Goal: Task Accomplishment & Management: Complete application form

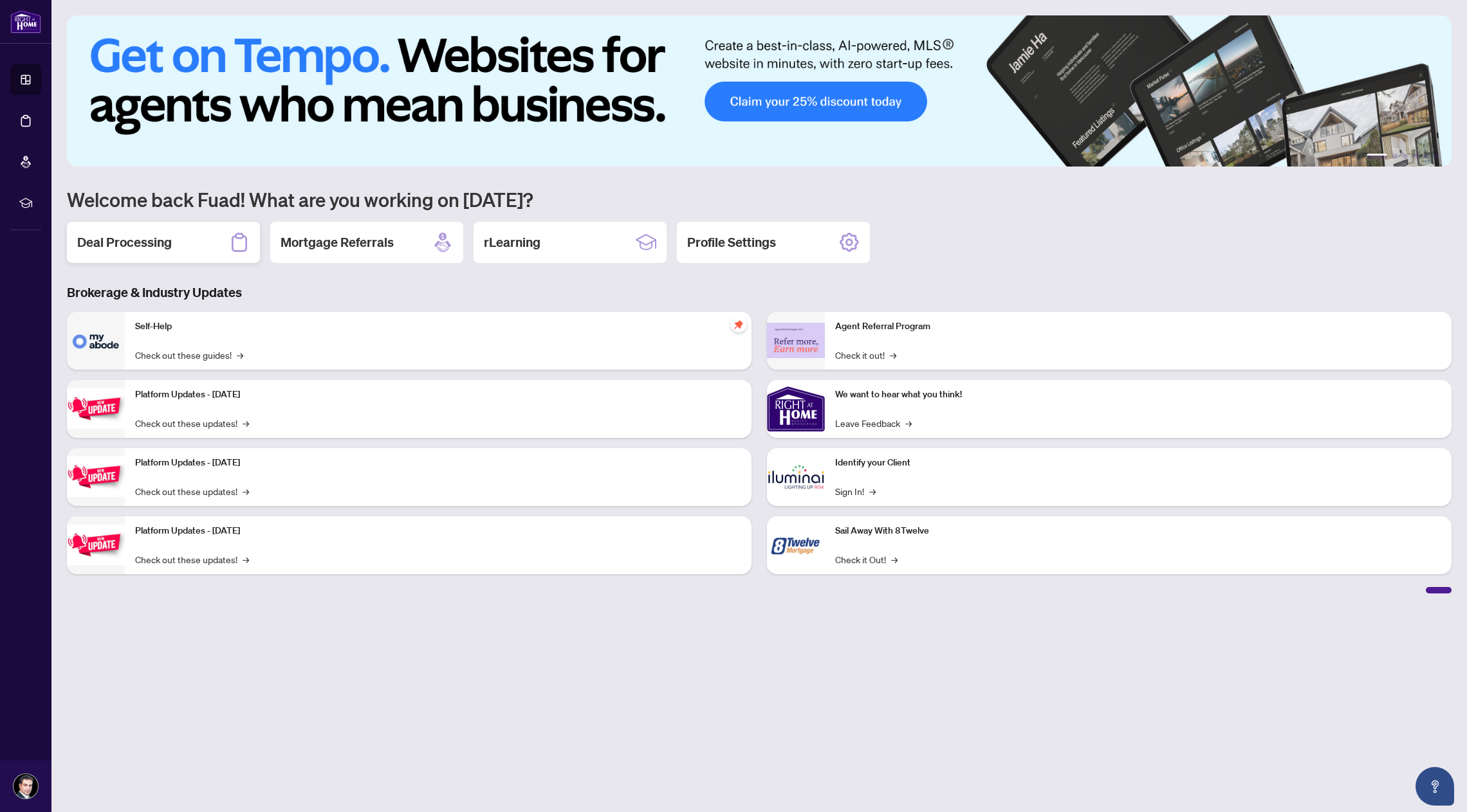
click at [147, 240] on h2 "Deal Processing" at bounding box center [124, 242] width 95 height 18
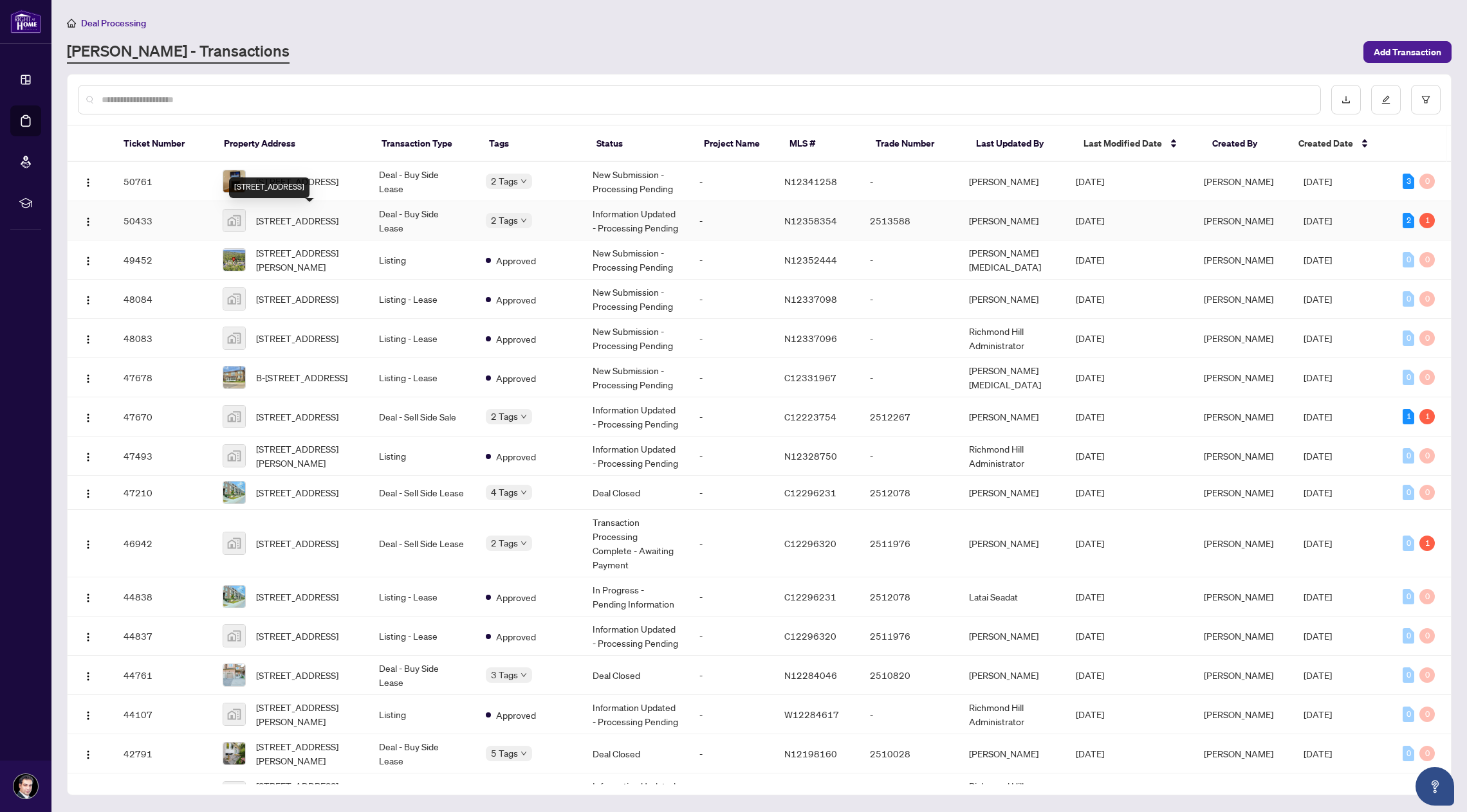
click at [279, 217] on span "[STREET_ADDRESS]" at bounding box center [297, 221] width 82 height 14
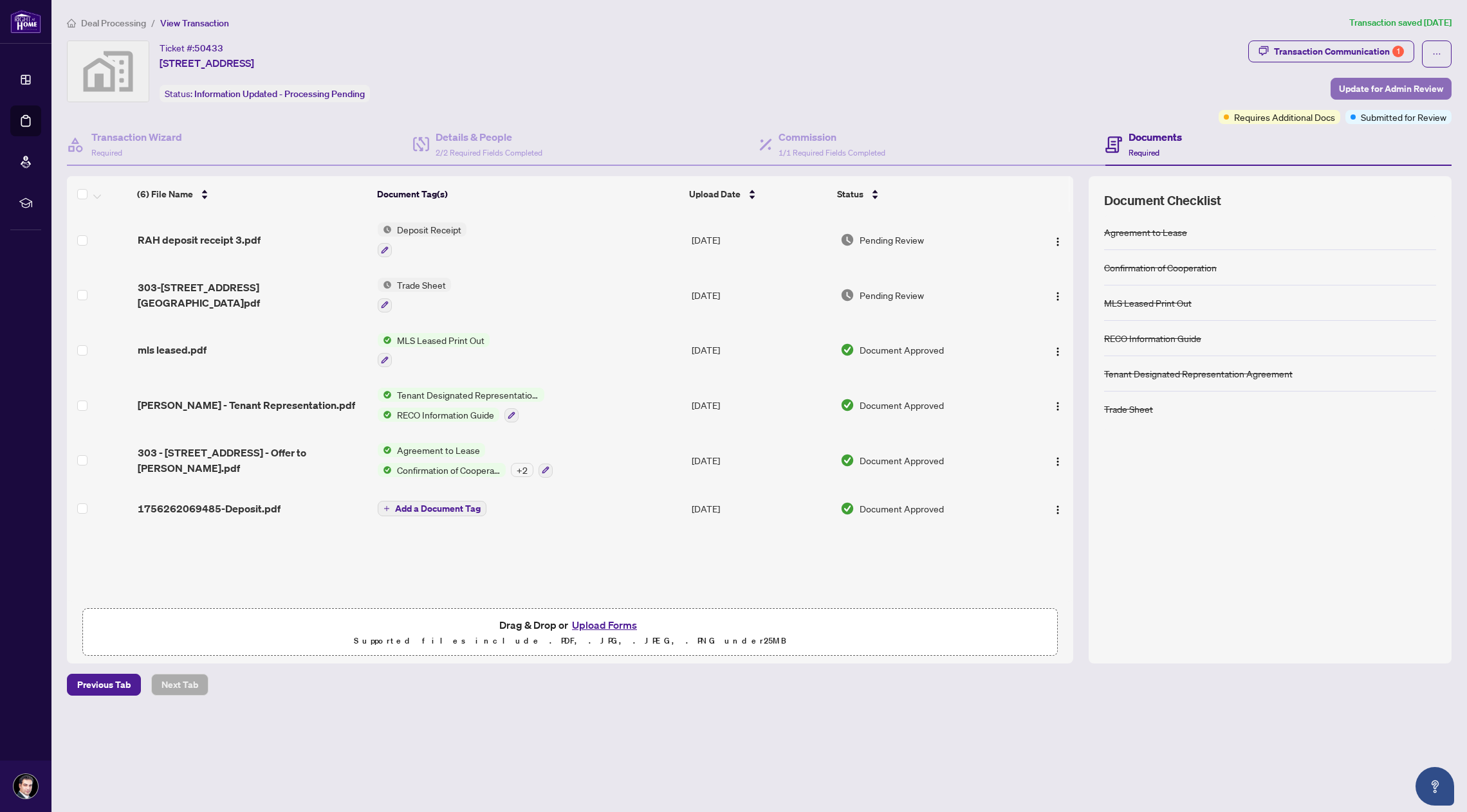
click at [1386, 92] on span "Update for Admin Review" at bounding box center [1390, 89] width 104 height 21
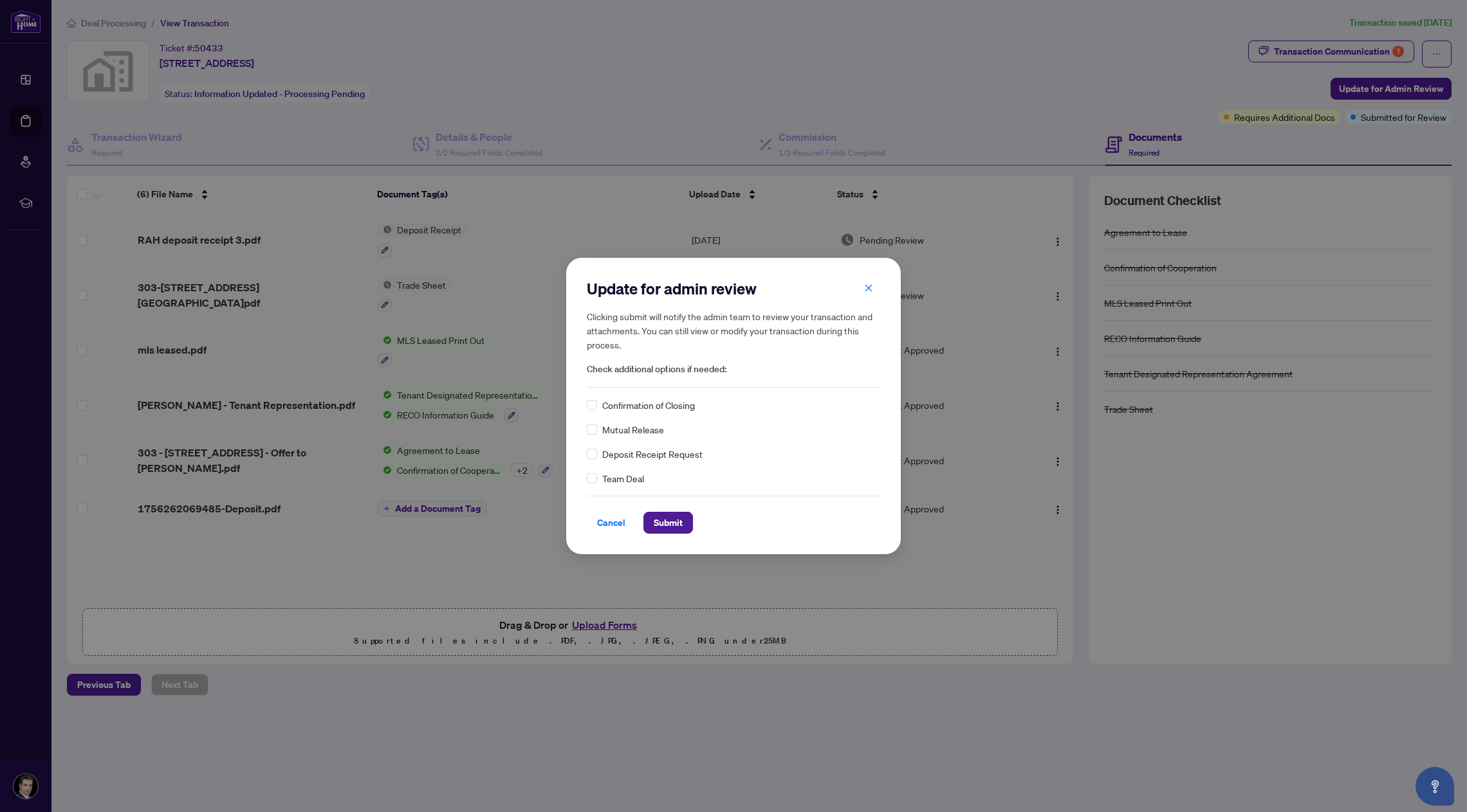
click at [668, 409] on span "Confirmation of Closing" at bounding box center [648, 406] width 92 height 14
click at [681, 523] on span "Submit" at bounding box center [668, 523] width 29 height 21
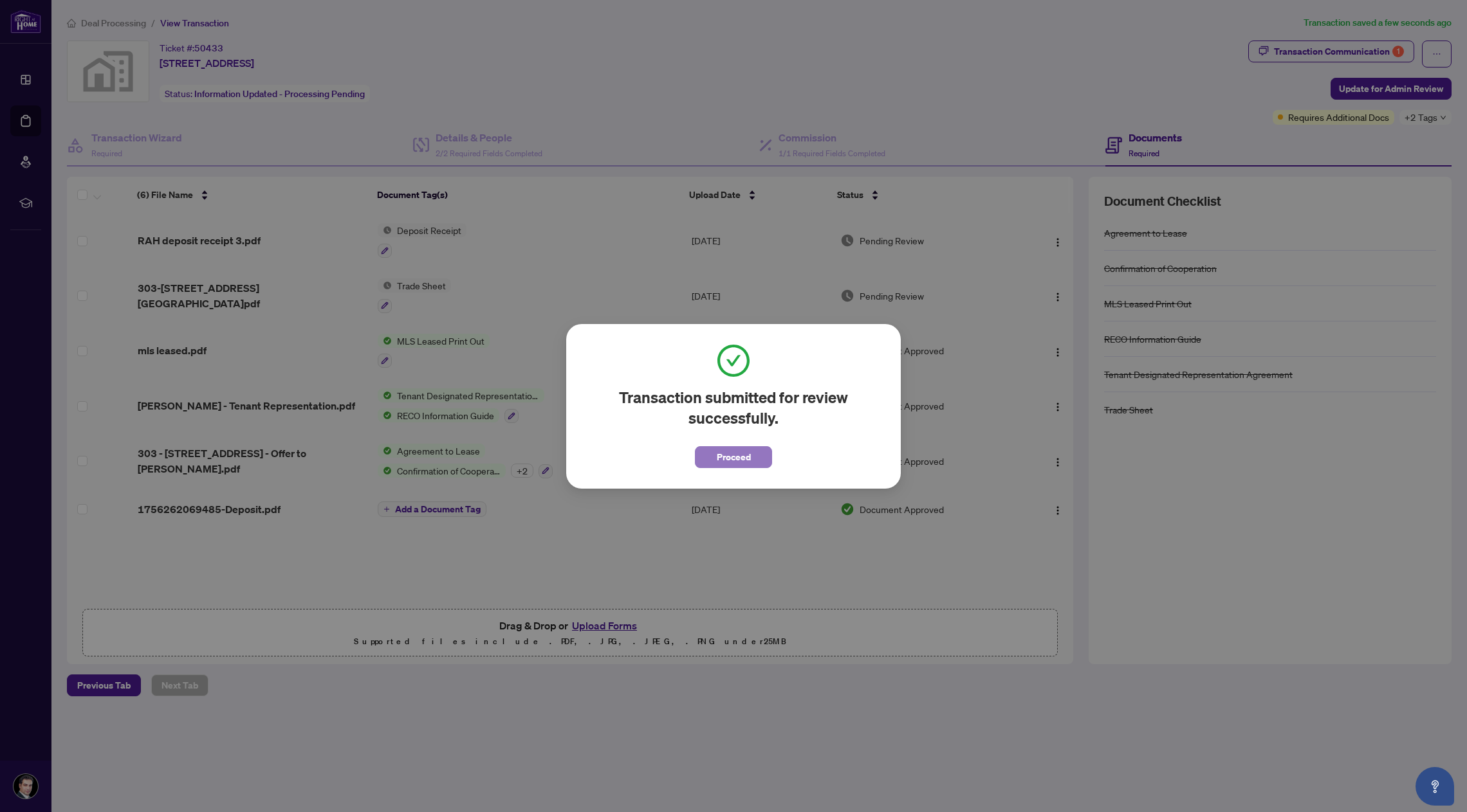
click at [729, 454] on span "Proceed" at bounding box center [734, 457] width 34 height 21
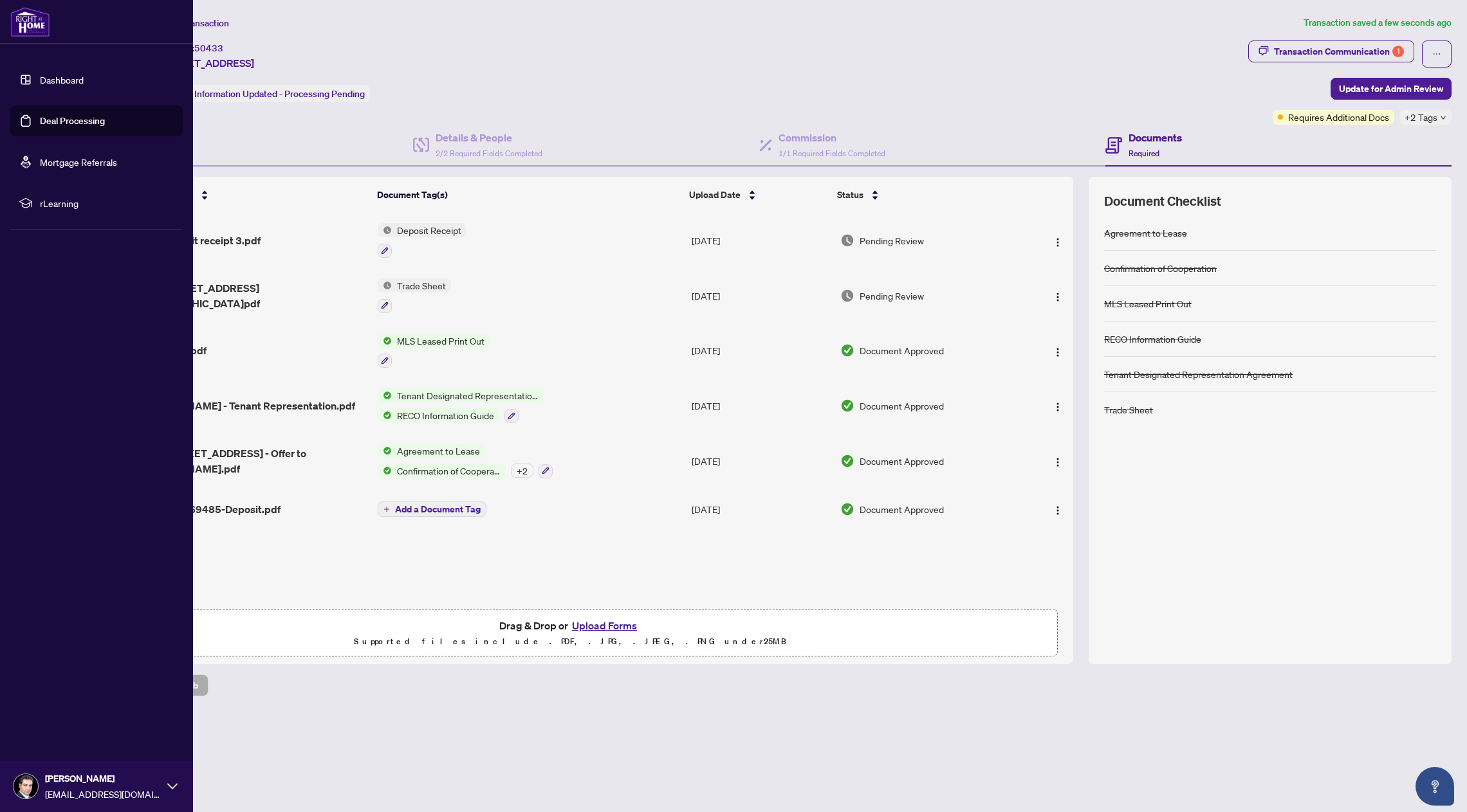
click at [40, 81] on link "Dashboard" at bounding box center [61, 79] width 44 height 12
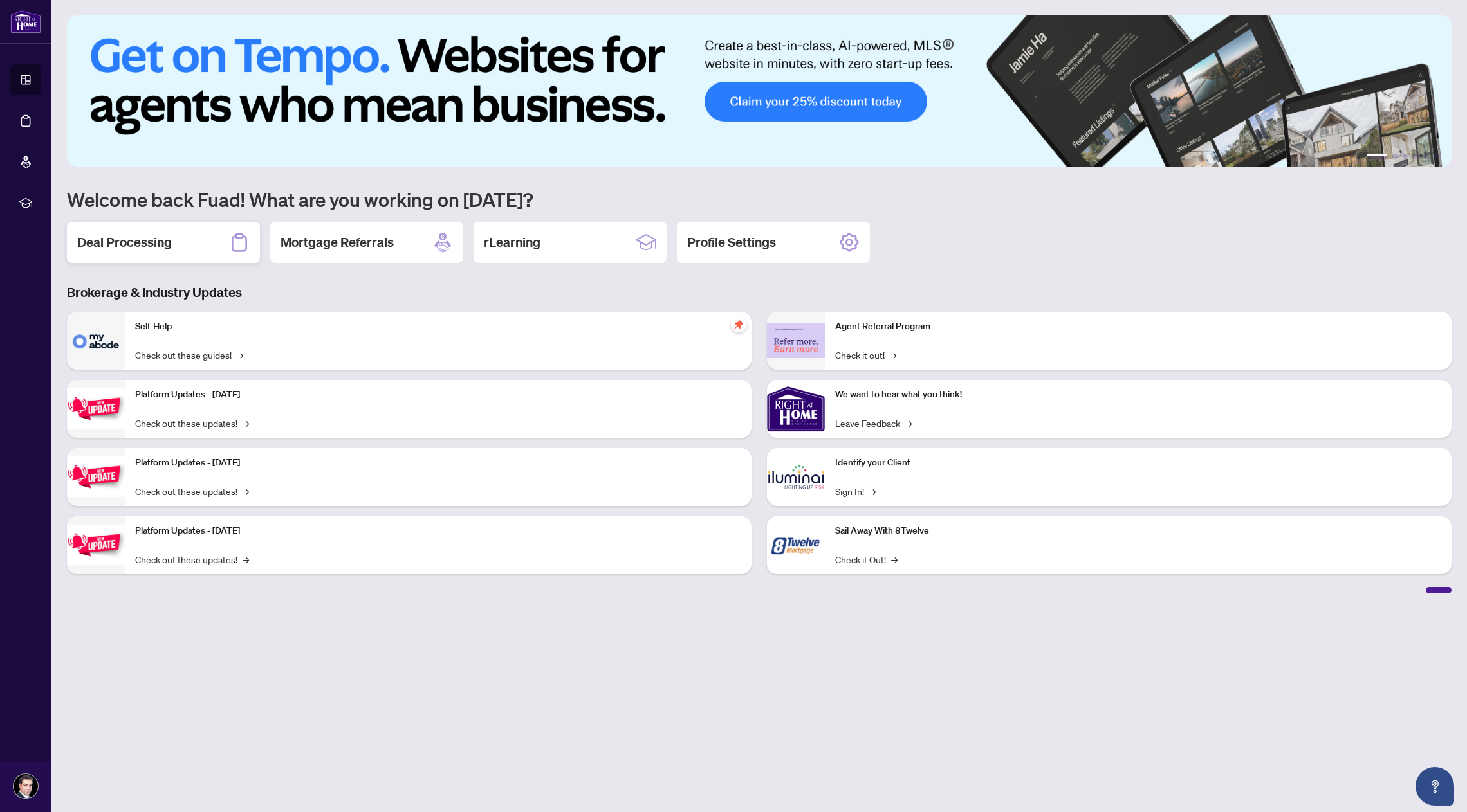
click at [170, 231] on div "Deal Processing" at bounding box center [163, 242] width 193 height 41
